Goal: Find contact information: Find contact information

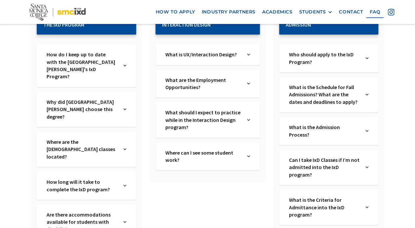
scroll to position [151, 0]
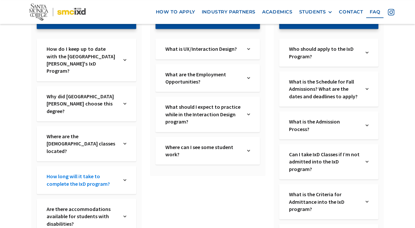
click at [118, 173] on link "How long will it take to complete the IxD program?" at bounding box center [83, 180] width 72 height 15
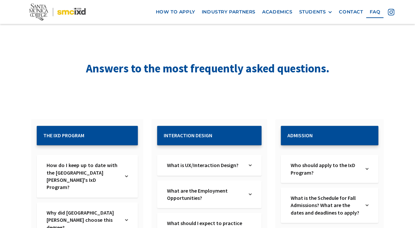
scroll to position [0, 0]
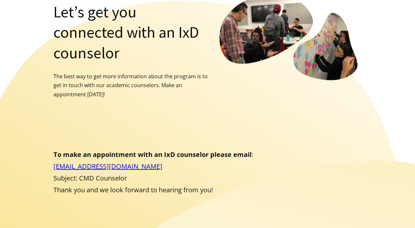
scroll to position [95, 0]
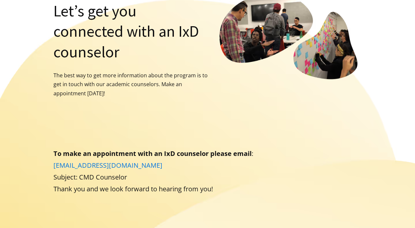
click at [110, 161] on link "counselingtransfer@smc.edu" at bounding box center [108, 165] width 109 height 9
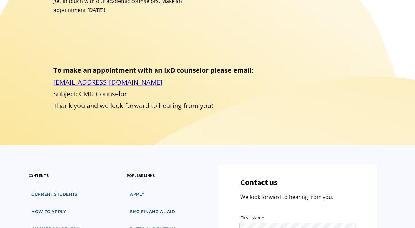
scroll to position [186, 0]
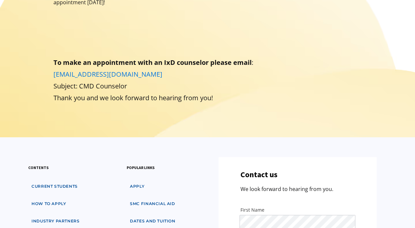
click at [88, 70] on link "counselingtransfer@smc.edu" at bounding box center [108, 74] width 109 height 9
click at [110, 70] on link "counselingtransfer@smc.edu" at bounding box center [108, 74] width 109 height 9
click at [114, 70] on link "counselingtransfer@smc.edu" at bounding box center [108, 74] width 109 height 9
click at [42, 51] on div "Let’s get you connected with an IxD counselor The best way to get more informat…" at bounding box center [207, 14] width 353 height 222
